Goal: Task Accomplishment & Management: Manage account settings

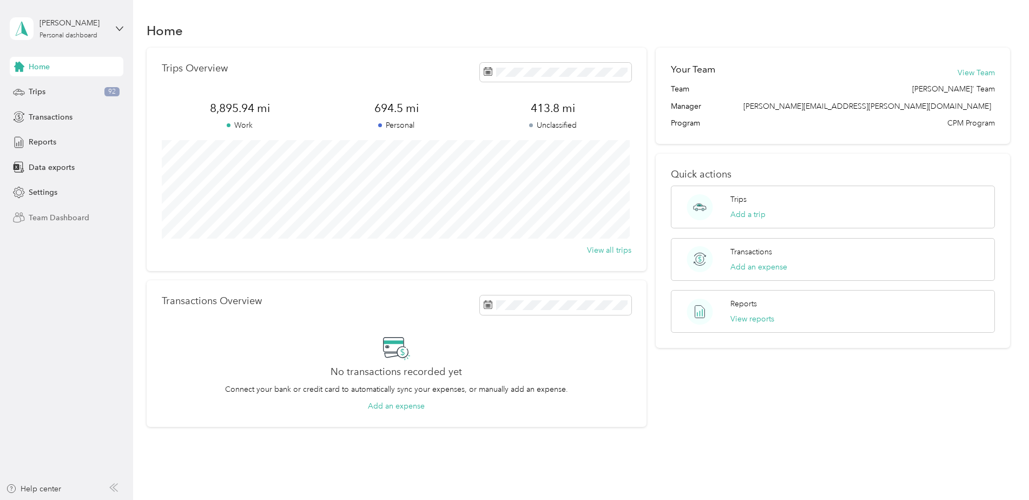
click at [50, 222] on span "Team Dashboard" at bounding box center [59, 217] width 61 height 11
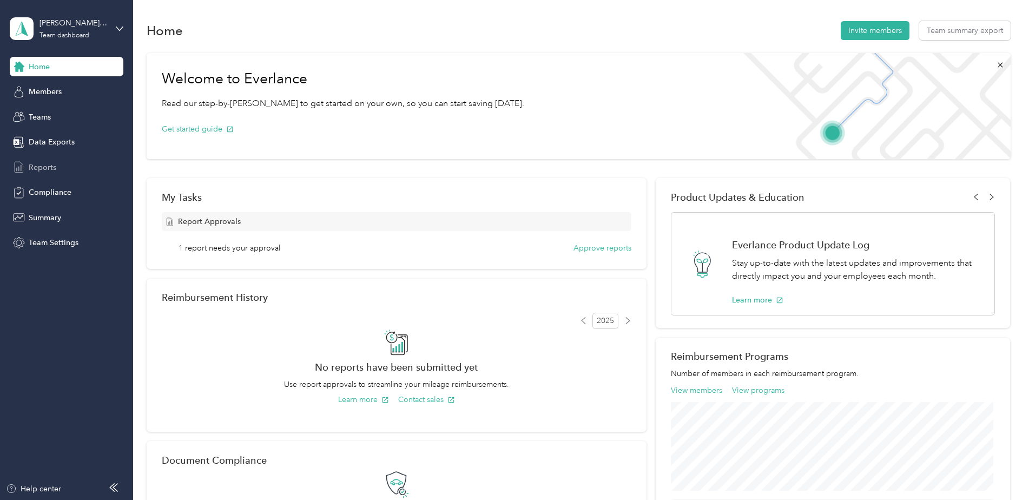
click at [49, 163] on span "Reports" at bounding box center [43, 167] width 28 height 11
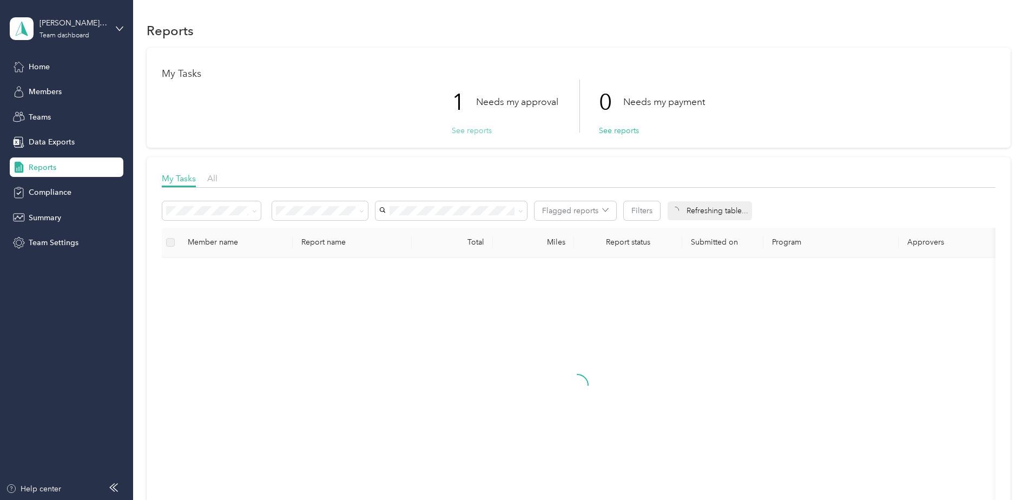
click at [474, 129] on button "See reports" at bounding box center [472, 130] width 40 height 11
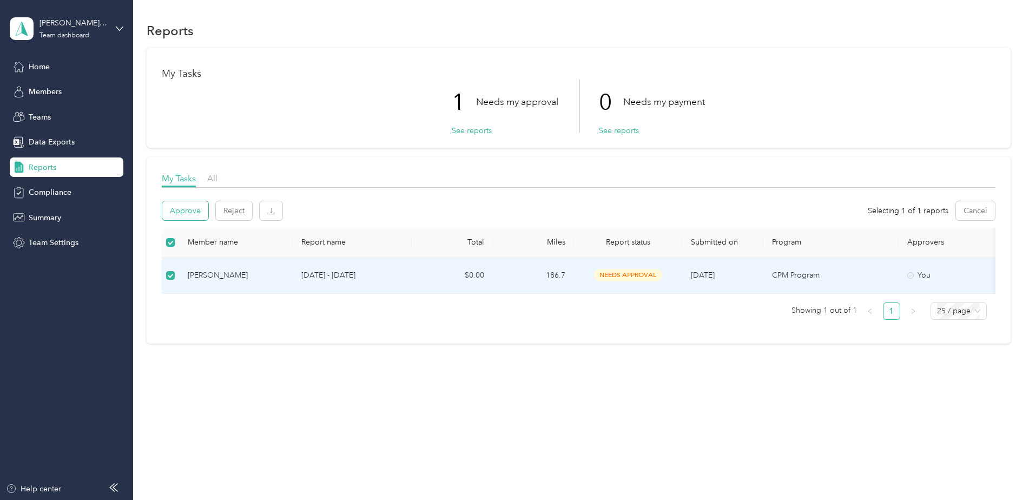
click at [188, 208] on button "Approve" at bounding box center [185, 210] width 46 height 19
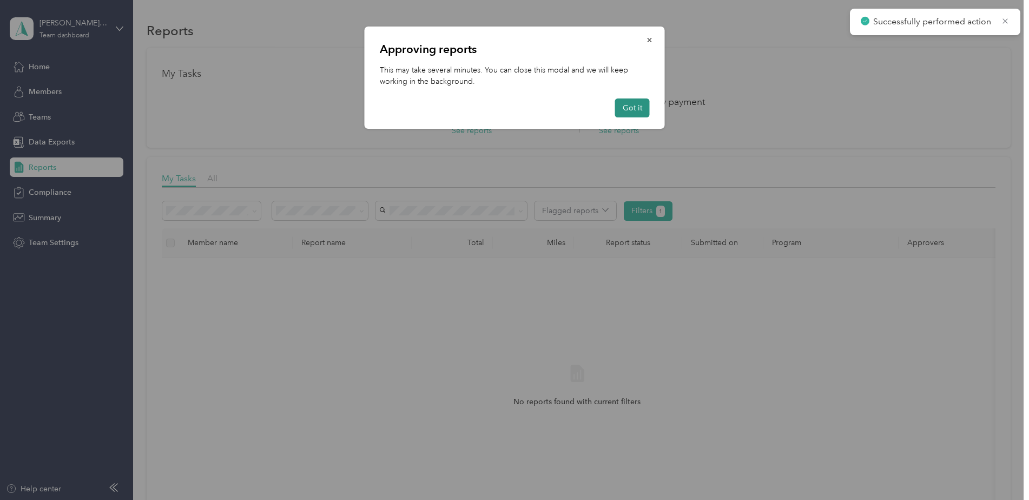
click at [629, 105] on button "Got it" at bounding box center [632, 108] width 35 height 19
